Goal: Information Seeking & Learning: Learn about a topic

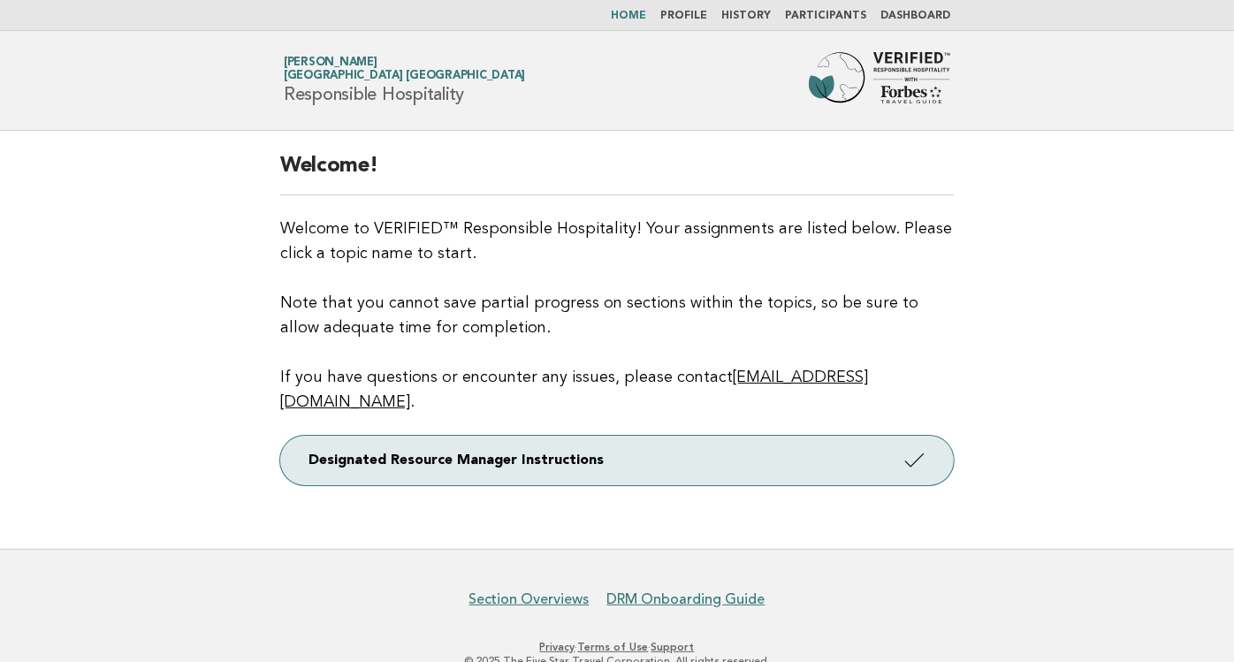
click at [924, 13] on link "Dashboard" at bounding box center [916, 16] width 70 height 11
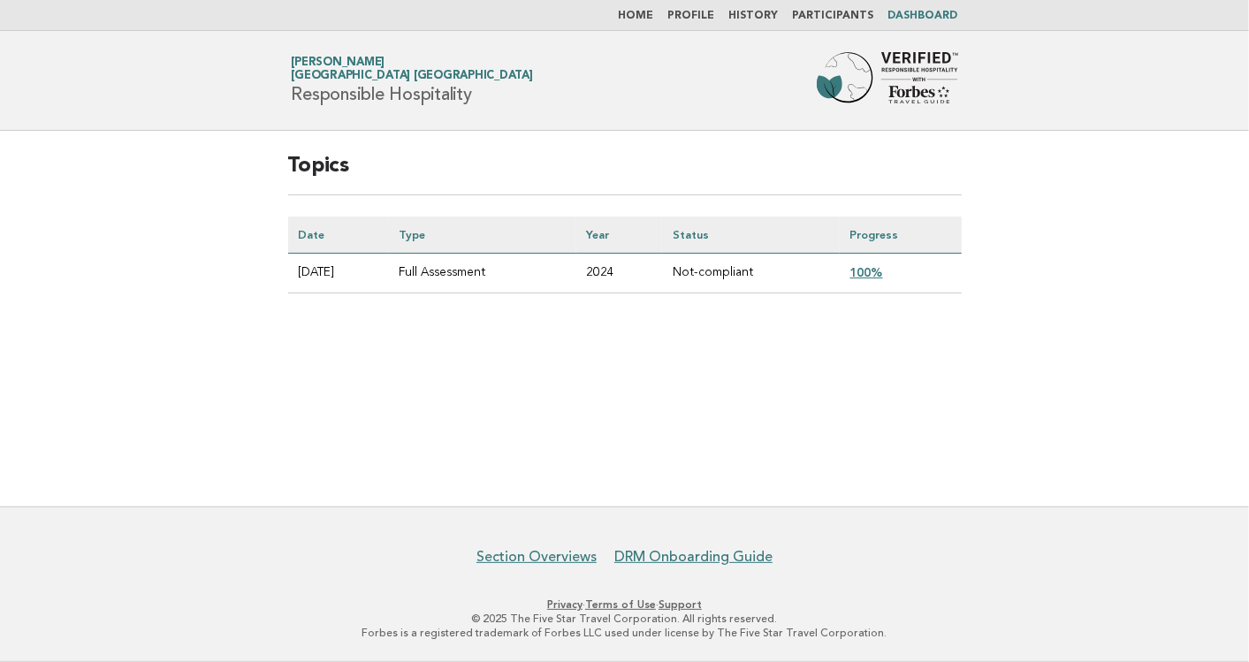
click at [876, 271] on link "100%" at bounding box center [867, 272] width 33 height 14
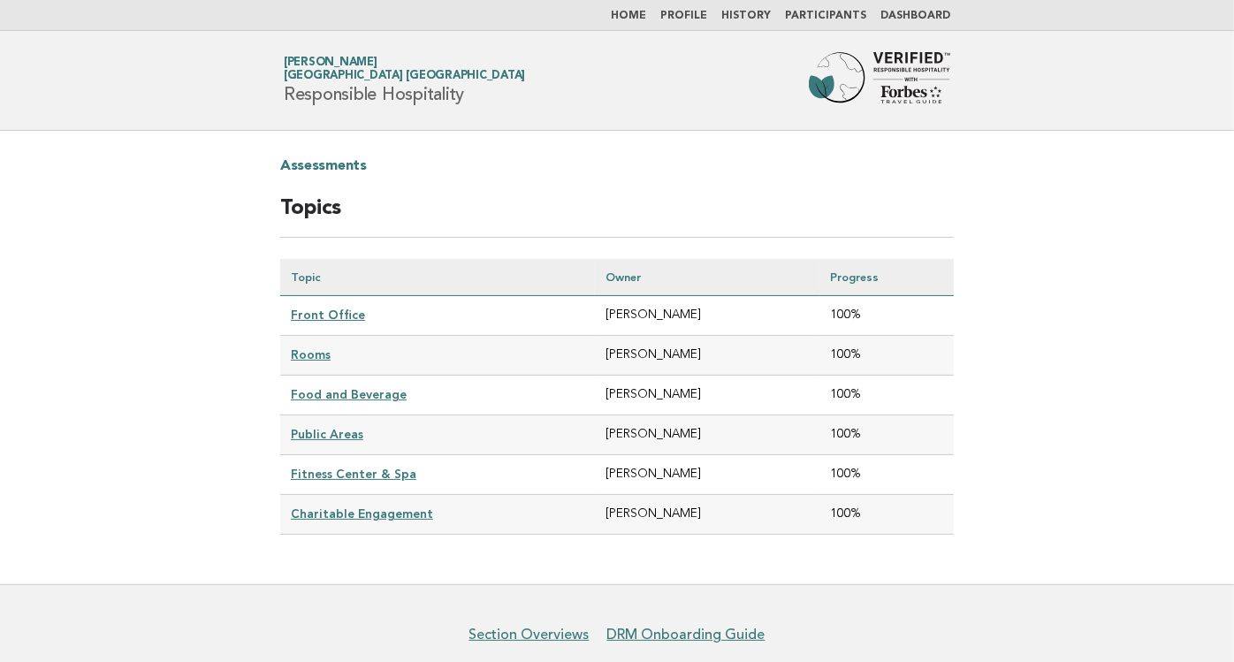
click at [333, 309] on link "Front Office" at bounding box center [328, 315] width 74 height 14
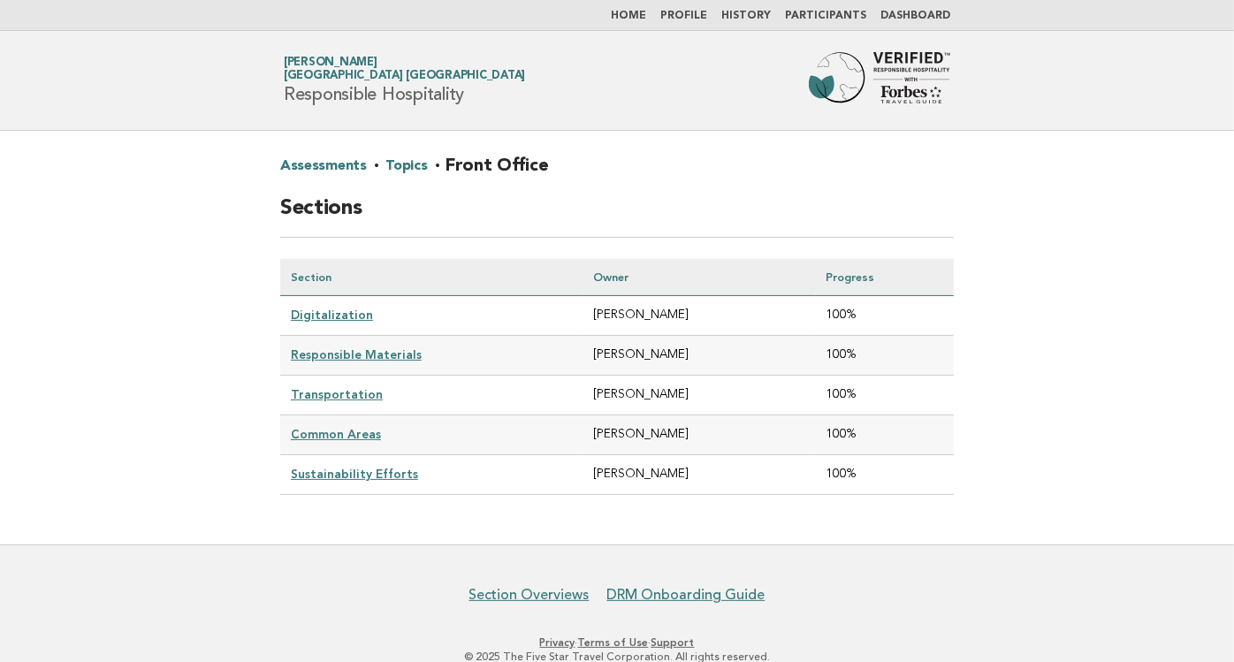
click at [342, 356] on link "Responsible Materials" at bounding box center [356, 354] width 131 height 14
click at [332, 317] on link "Digitalization" at bounding box center [332, 315] width 82 height 14
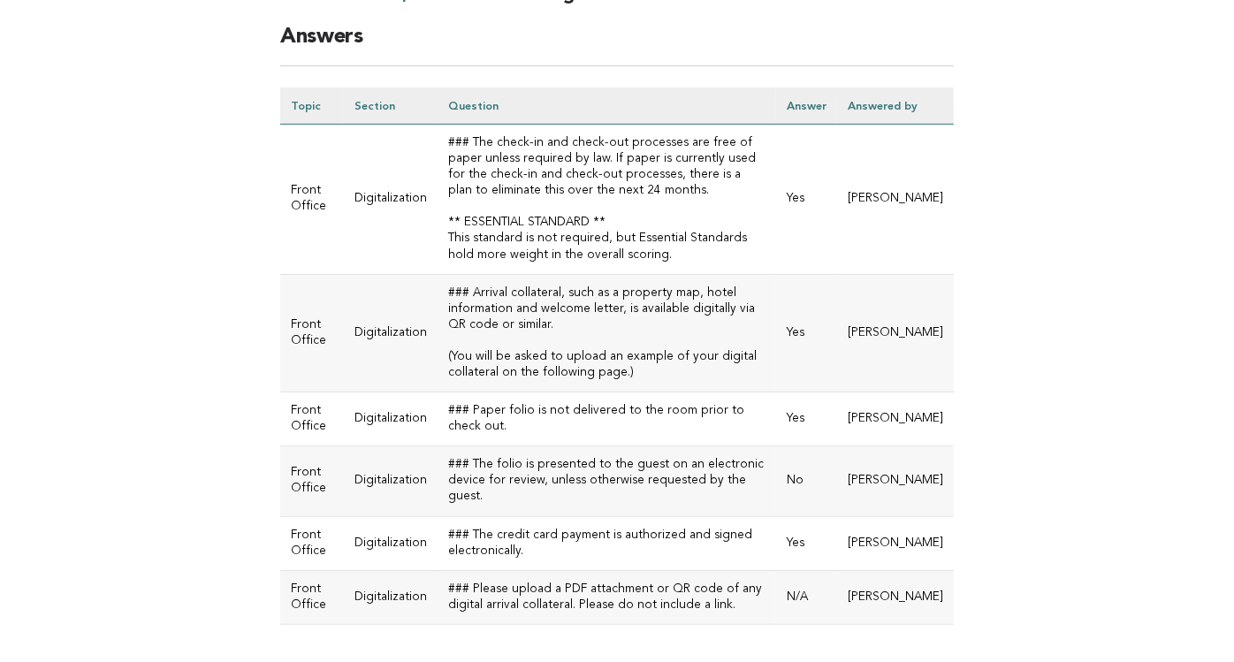
scroll to position [172, 0]
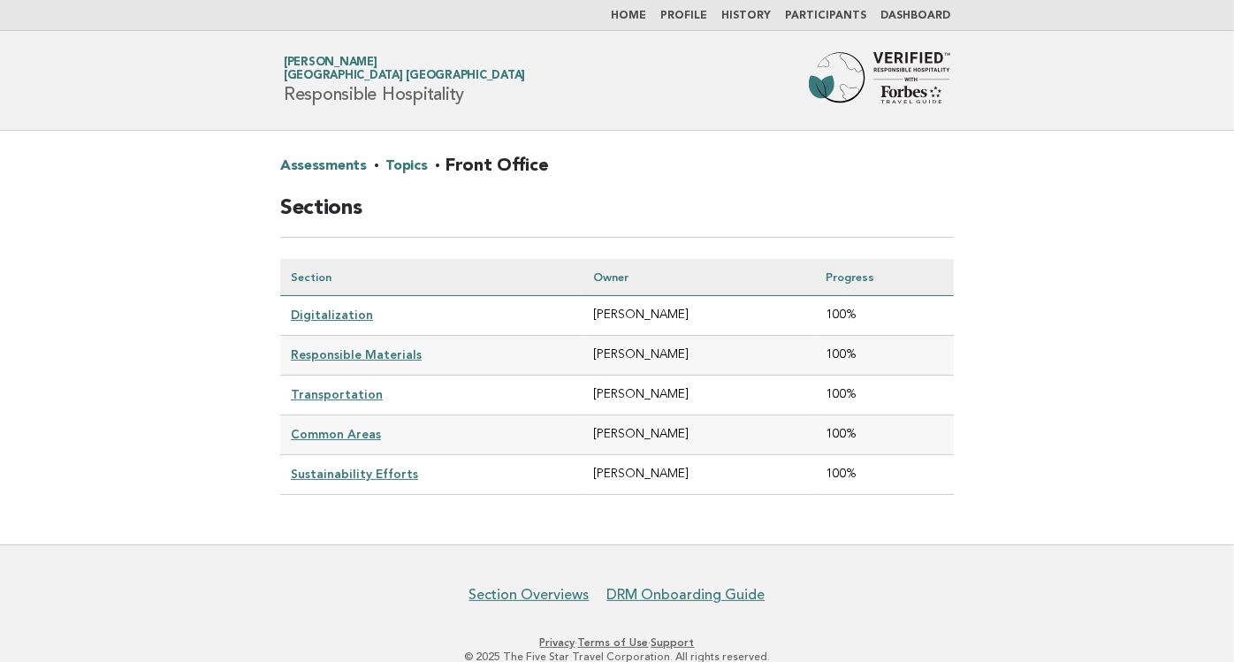
drag, startPoint x: 0, startPoint y: 0, endPoint x: 342, endPoint y: 344, distance: 485.2
click at [342, 344] on table "Section Owner Progress Digitalization [PERSON_NAME] 100% Responsible Materials …" at bounding box center [617, 377] width 674 height 236
click at [342, 347] on link "Responsible Materials" at bounding box center [356, 354] width 131 height 14
click at [370, 467] on link "Sustainability Efforts" at bounding box center [354, 474] width 127 height 14
